Goal: Task Accomplishment & Management: Use online tool/utility

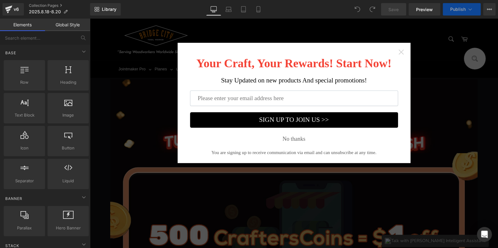
click at [399, 51] on icon "Close widget" at bounding box center [401, 52] width 6 height 6
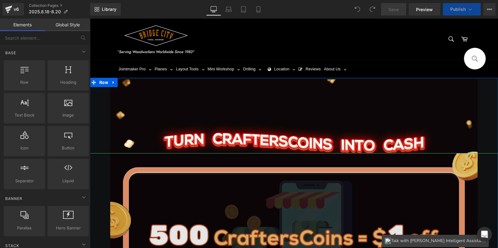
drag, startPoint x: 319, startPoint y: 174, endPoint x: 294, endPoint y: 163, distance: 27.7
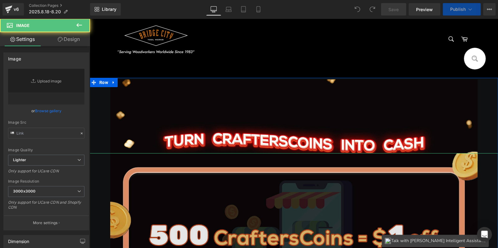
scroll to position [186, 0]
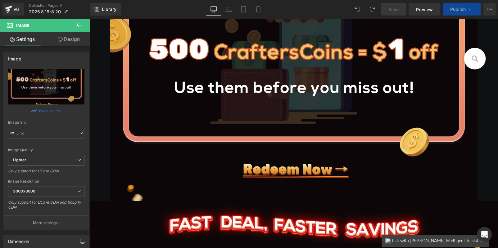
click at [81, 28] on icon at bounding box center [78, 24] width 7 height 7
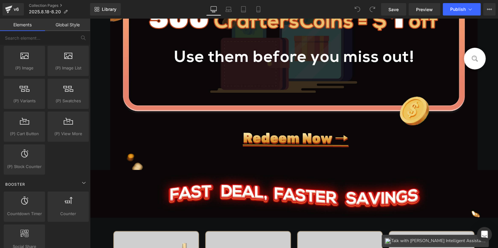
scroll to position [651, 0]
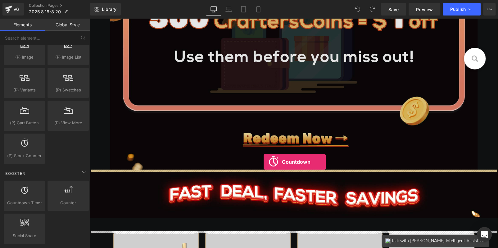
drag, startPoint x: 179, startPoint y: 197, endPoint x: 263, endPoint y: 162, distance: 91.5
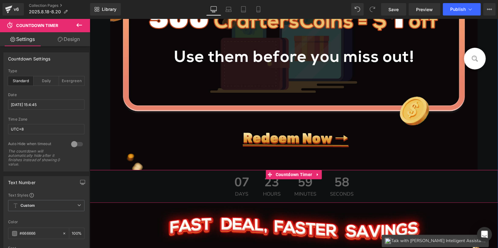
click at [279, 184] on div "23 Hours" at bounding box center [272, 186] width 30 height 33
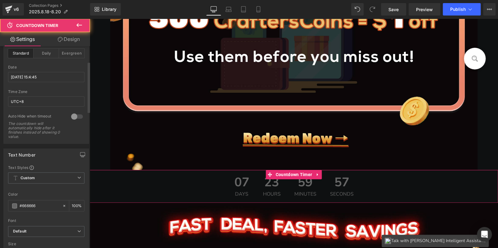
scroll to position [62, 0]
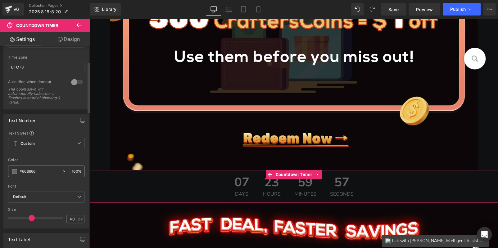
click at [15, 172] on span at bounding box center [14, 171] width 5 height 5
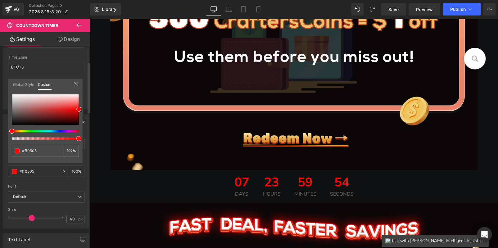
drag, startPoint x: 12, startPoint y: 113, endPoint x: 82, endPoint y: 110, distance: 70.2
click at [82, 110] on div "#666666 100 %" at bounding box center [45, 128] width 74 height 69
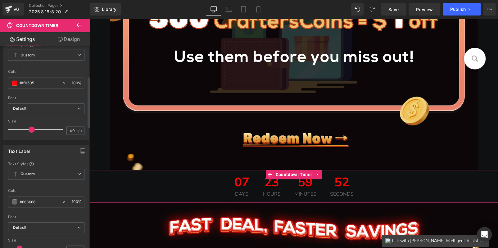
scroll to position [217, 0]
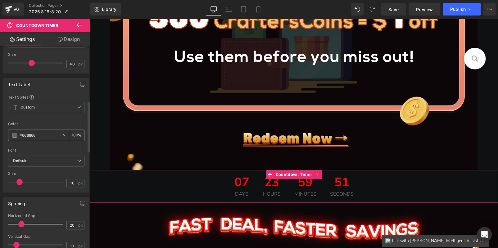
click at [14, 133] on span at bounding box center [14, 135] width 5 height 5
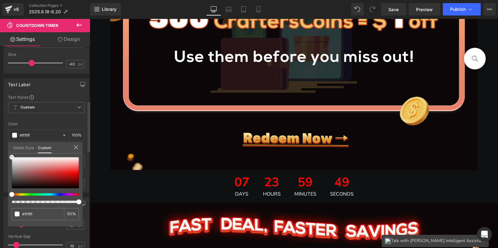
drag, startPoint x: 10, startPoint y: 174, endPoint x: 10, endPoint y: 123, distance: 50.9
click at [8, 129] on div "Text Label Text Styles Custom Custom Setup Global Style Custom Setup Global Sty…" at bounding box center [46, 133] width 93 height 119
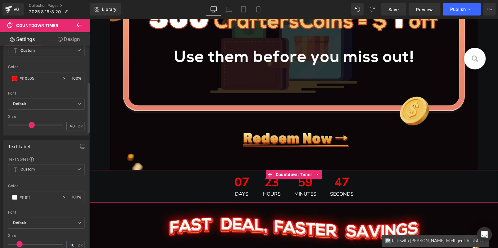
scroll to position [0, 0]
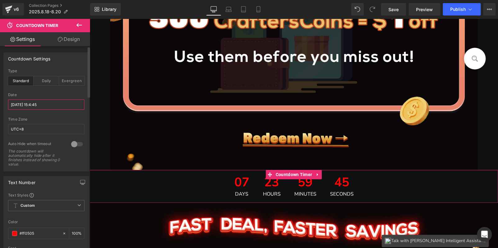
click at [37, 104] on input "[DATE] 15:4:45" at bounding box center [46, 105] width 76 height 10
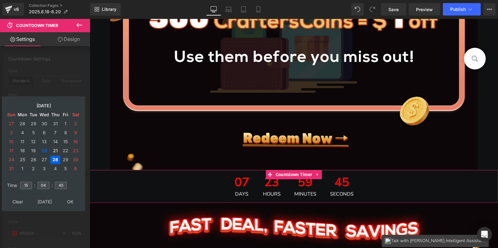
click at [54, 150] on td "21" at bounding box center [55, 151] width 10 height 8
drag, startPoint x: 41, startPoint y: 183, endPoint x: 23, endPoint y: 184, distance: 18.0
click at [25, 184] on tr "Time 15 : 04 : 45" at bounding box center [44, 181] width 76 height 7
type input "00"
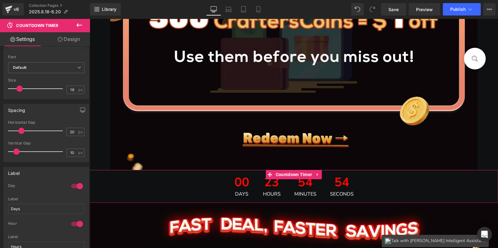
scroll to position [341, 0]
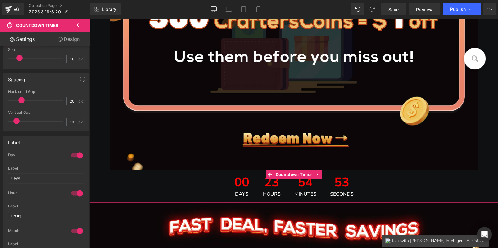
click at [73, 152] on div at bounding box center [76, 155] width 15 height 10
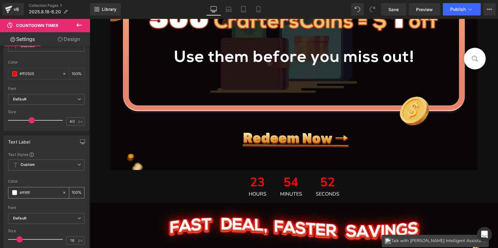
scroll to position [124, 0]
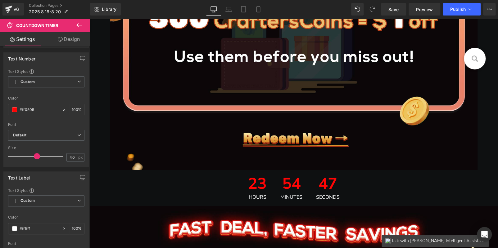
drag, startPoint x: 30, startPoint y: 153, endPoint x: 35, endPoint y: 154, distance: 5.2
click at [35, 154] on span at bounding box center [37, 156] width 6 height 6
click at [459, 12] on button "Publish" at bounding box center [461, 9] width 38 height 12
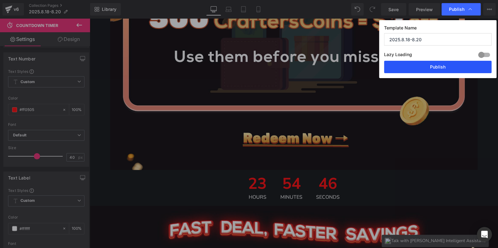
click at [450, 67] on button "Publish" at bounding box center [437, 67] width 107 height 12
